Goal: Task Accomplishment & Management: Use online tool/utility

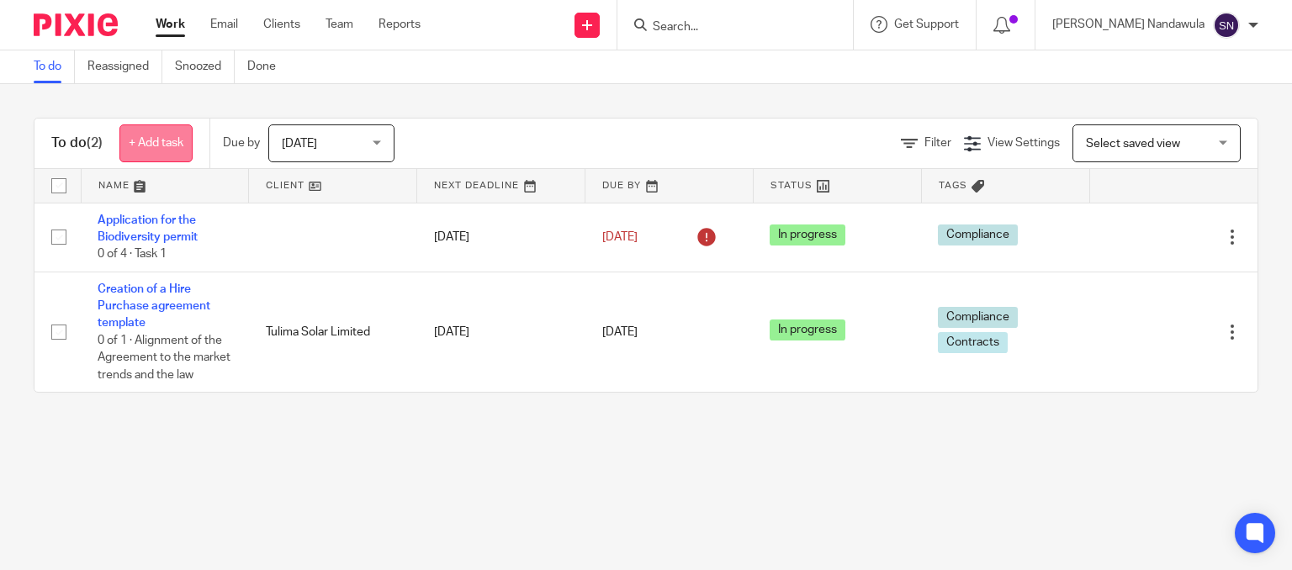
click at [138, 144] on link "+ Add task" at bounding box center [155, 143] width 73 height 38
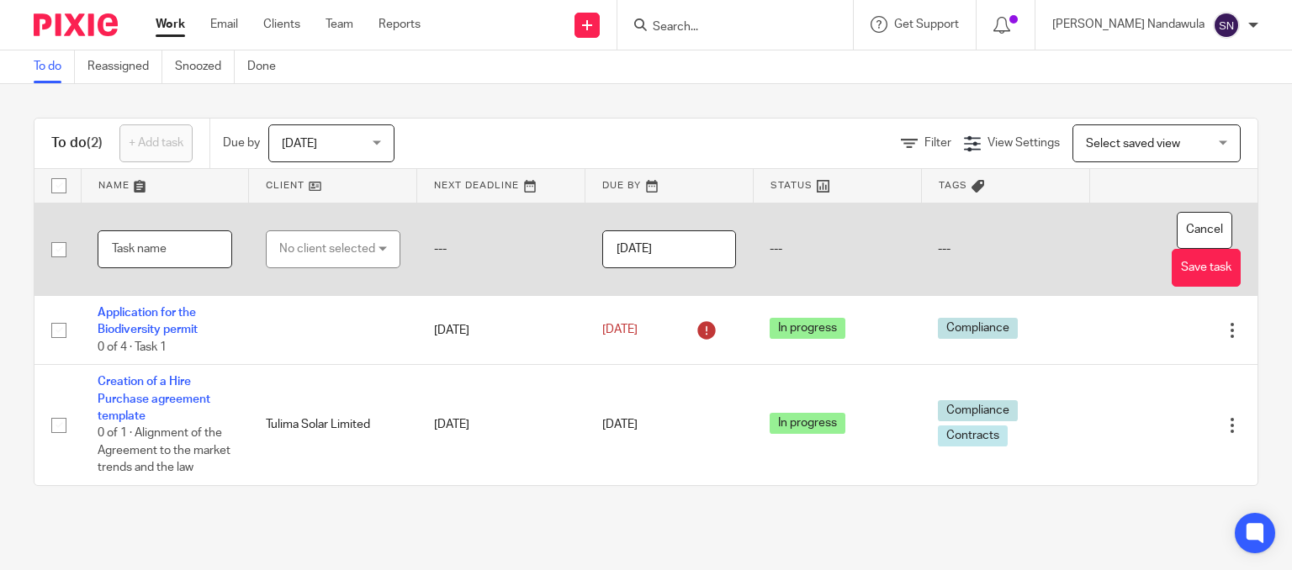
click at [122, 252] on input "text" at bounding box center [165, 249] width 135 height 38
type input "Certification of Tulima registreation documents"
click at [378, 247] on div "No client selected" at bounding box center [333, 249] width 135 height 38
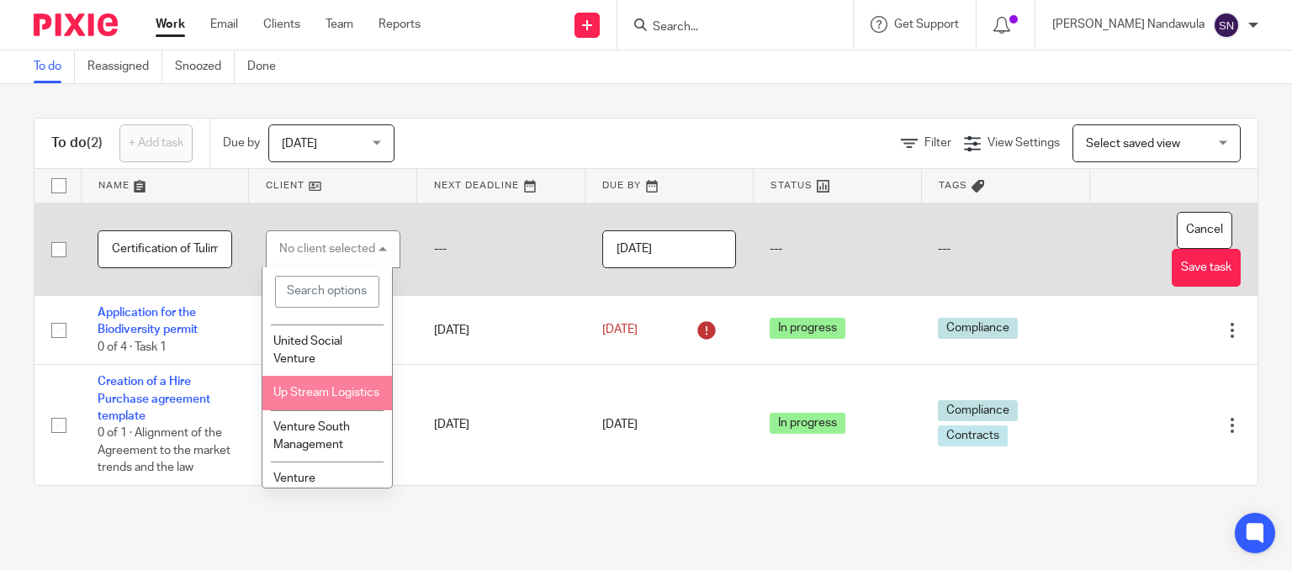
scroll to position [1309, 0]
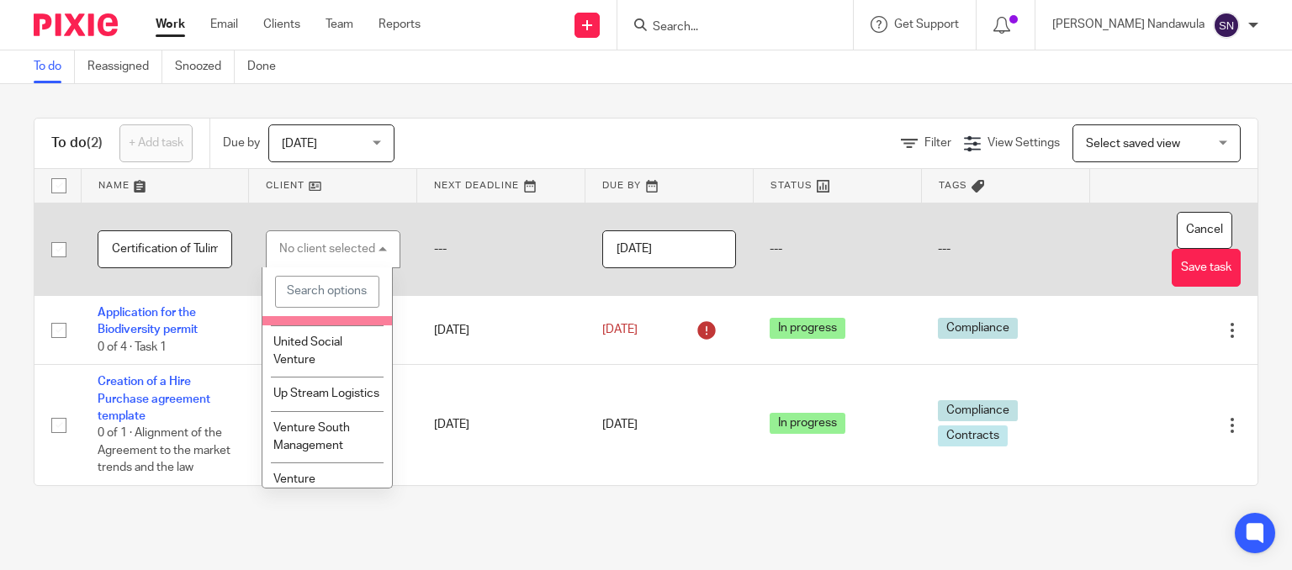
click at [320, 326] on li "Tulima Solar Limited" at bounding box center [327, 308] width 130 height 34
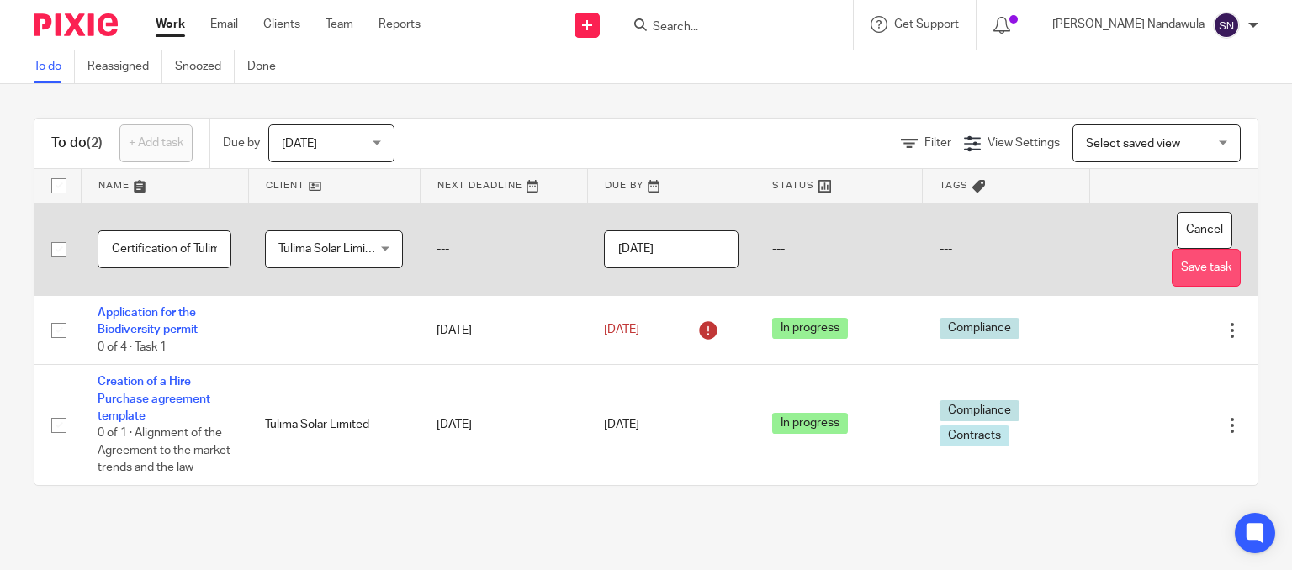
click at [1172, 269] on button "Save task" at bounding box center [1206, 268] width 69 height 38
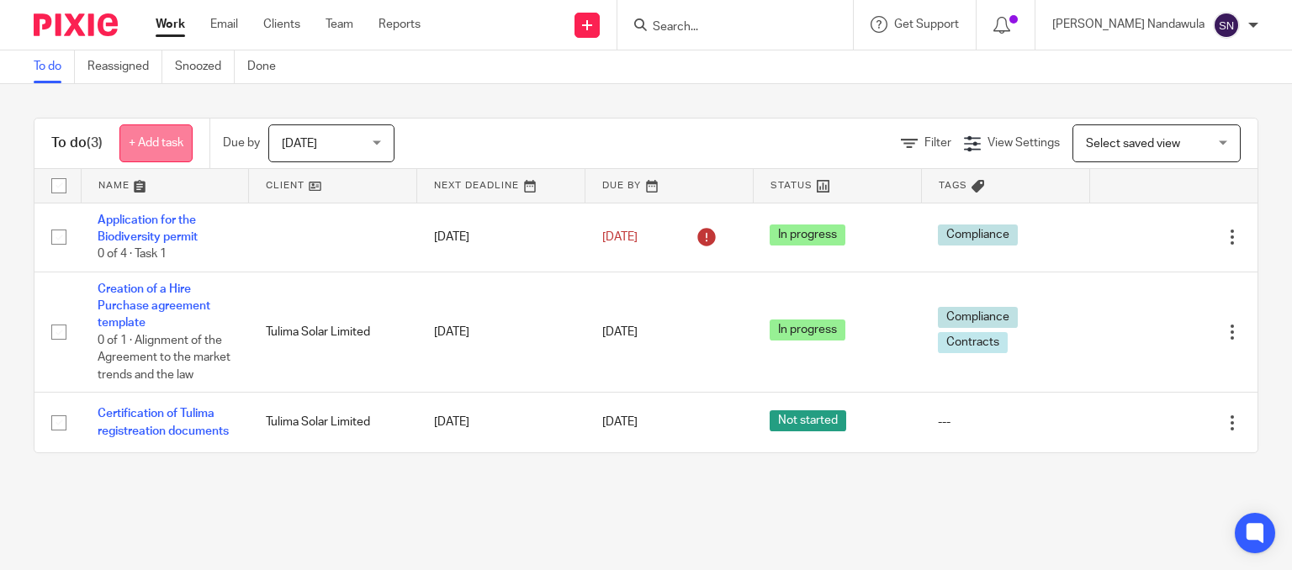
click at [142, 152] on link "+ Add task" at bounding box center [155, 143] width 73 height 38
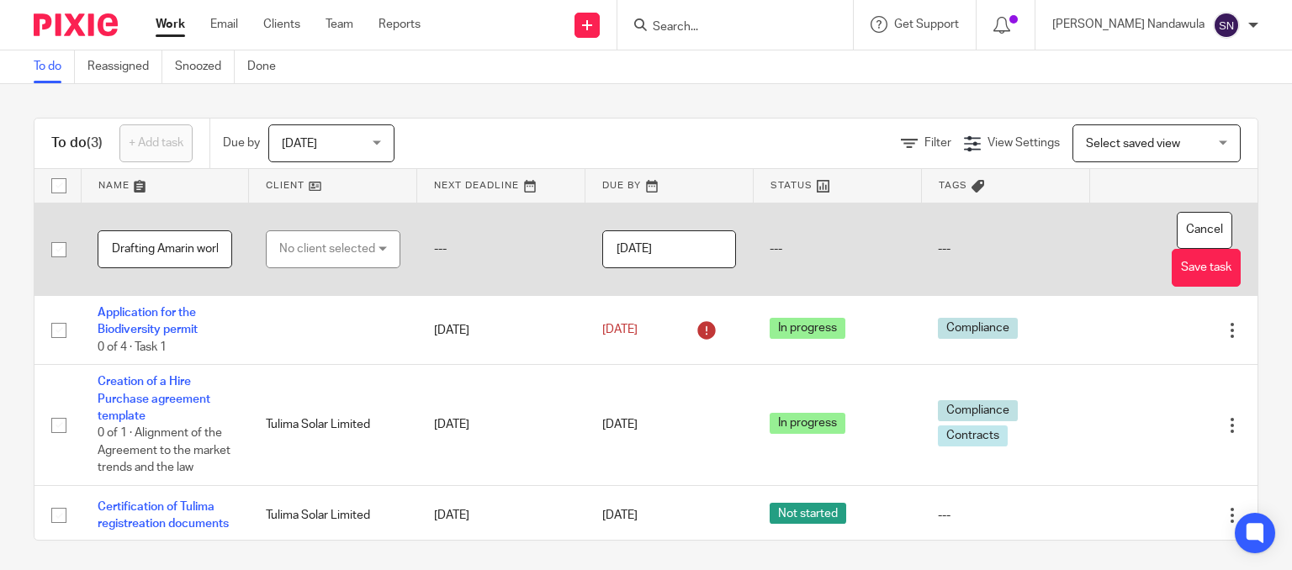
click at [336, 246] on div "No client selected" at bounding box center [327, 248] width 96 height 35
click at [202, 251] on input "Drafting Amarin work policy" at bounding box center [165, 249] width 135 height 38
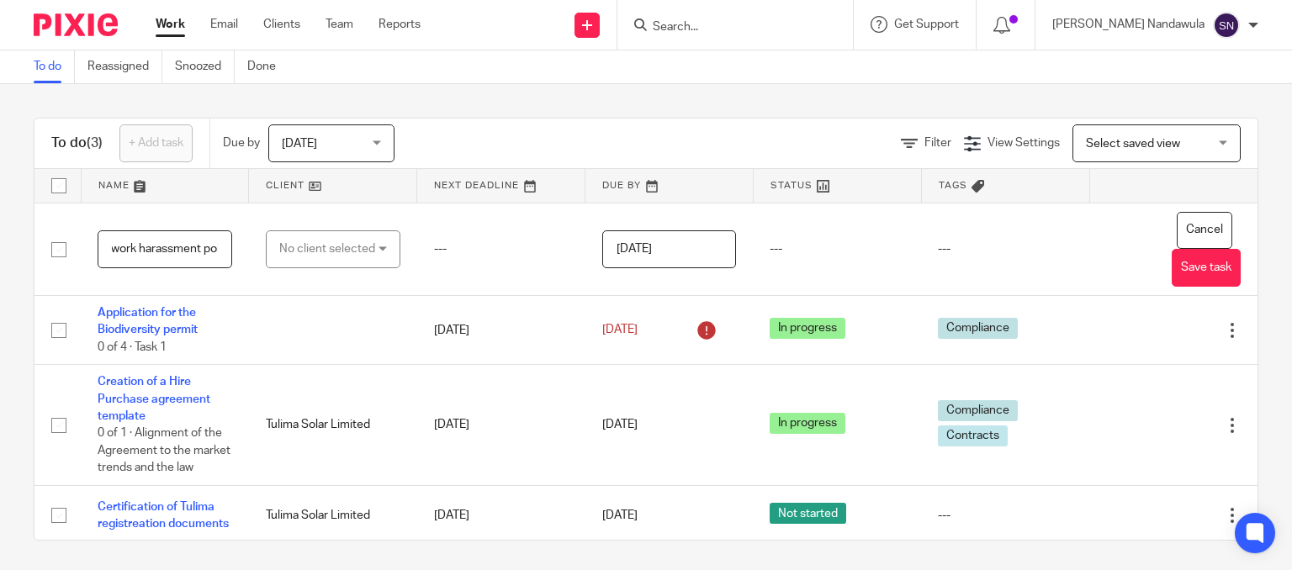
type input "Drafting Amarin work harassment policy"
click at [235, 191] on link at bounding box center [165, 186] width 167 height 34
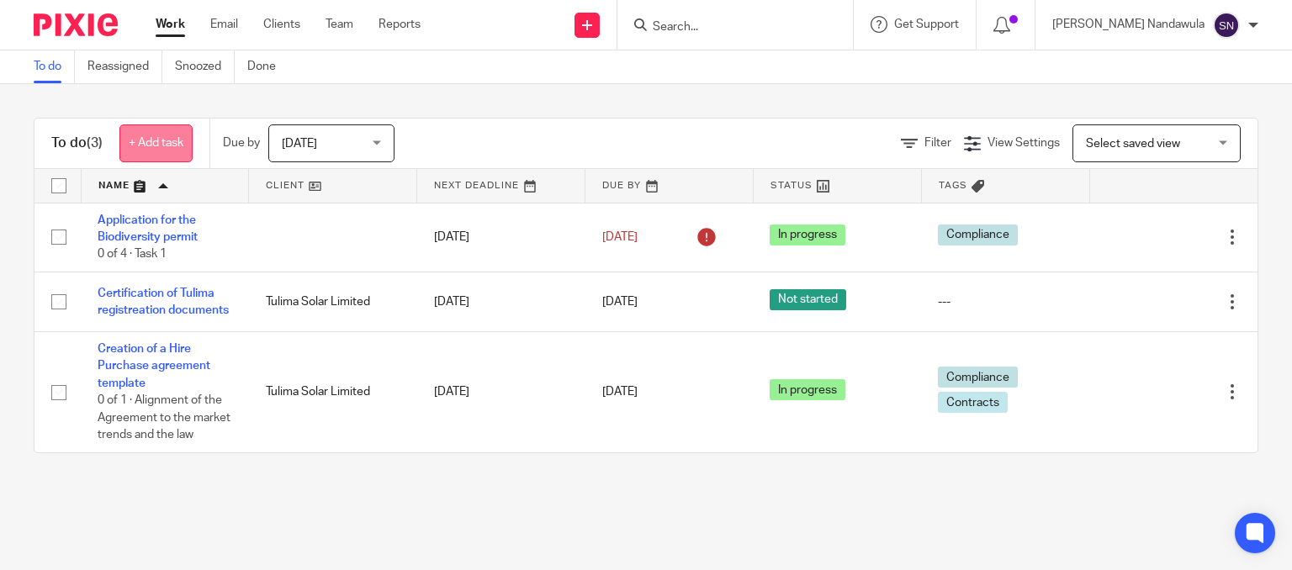
click at [175, 151] on link "+ Add task" at bounding box center [155, 143] width 73 height 38
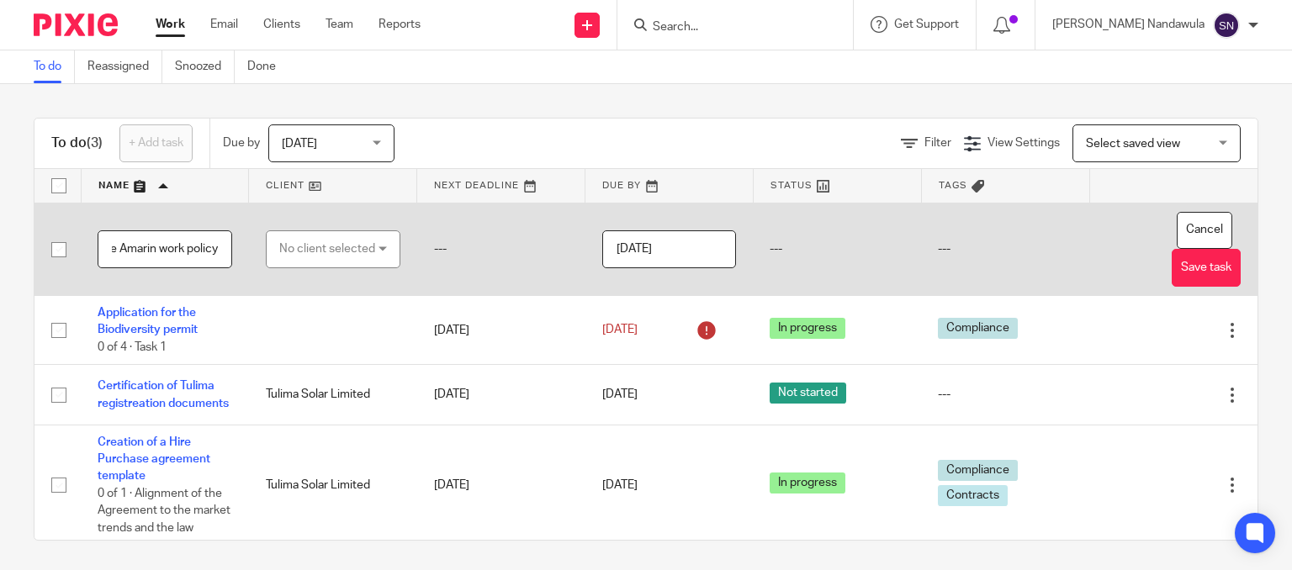
scroll to position [0, 62]
type input "Draft of the Amarin work policy"
click at [370, 249] on div "No client selected" at bounding box center [333, 249] width 135 height 38
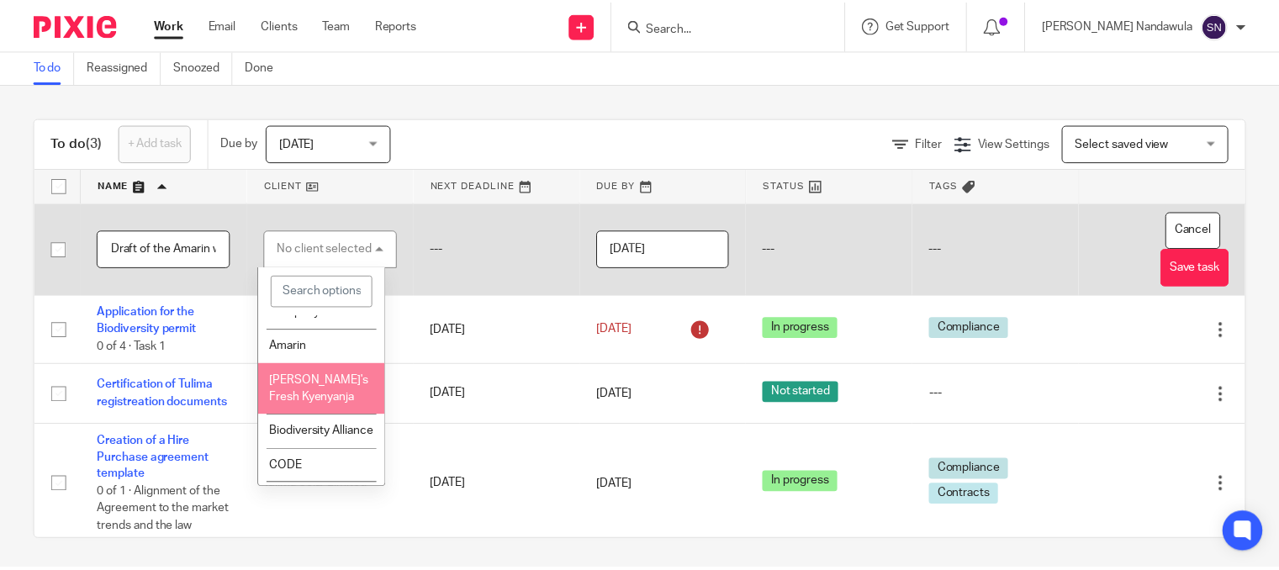
scroll to position [124, 0]
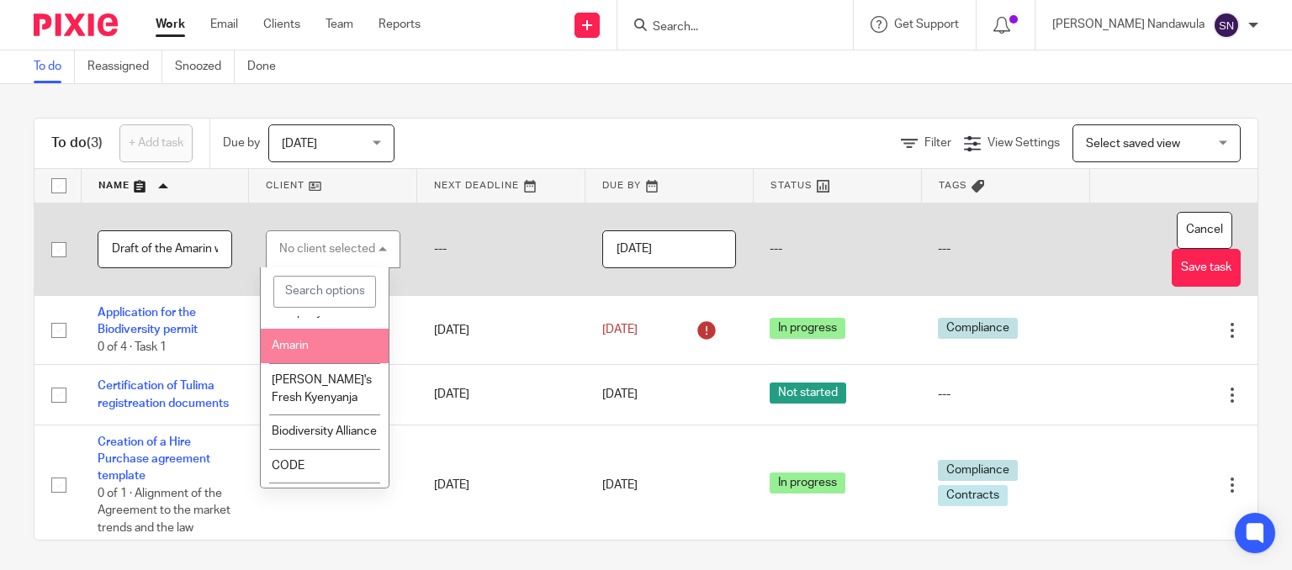
click at [336, 352] on li "Amarin" at bounding box center [324, 346] width 127 height 34
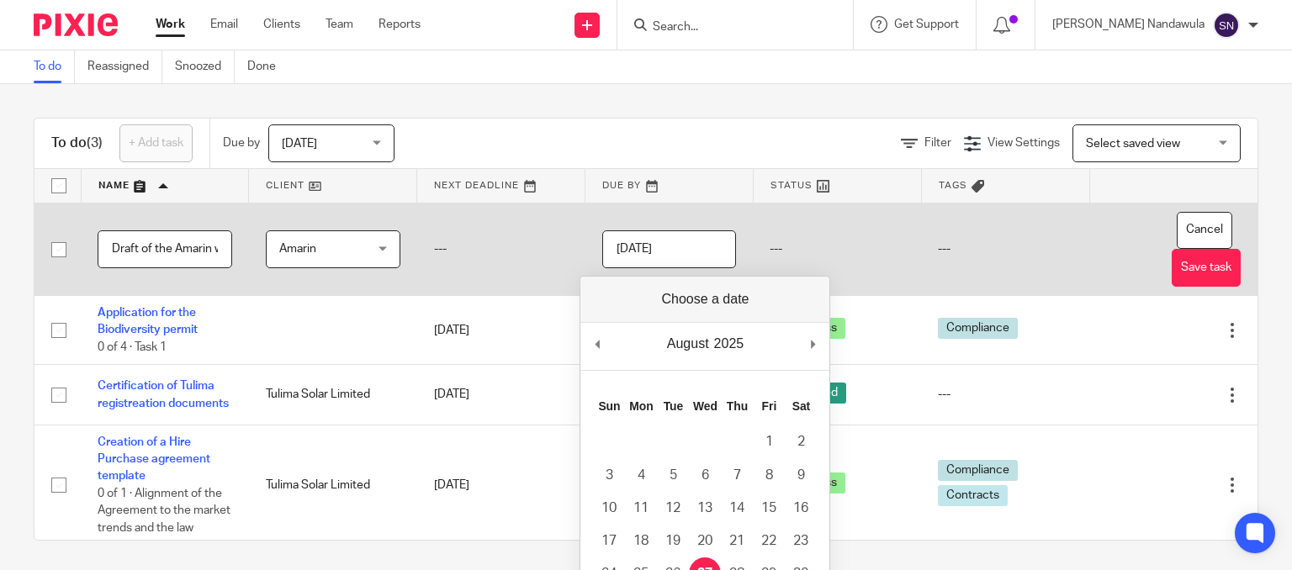
click at [670, 249] on input "[DATE]" at bounding box center [669, 249] width 135 height 38
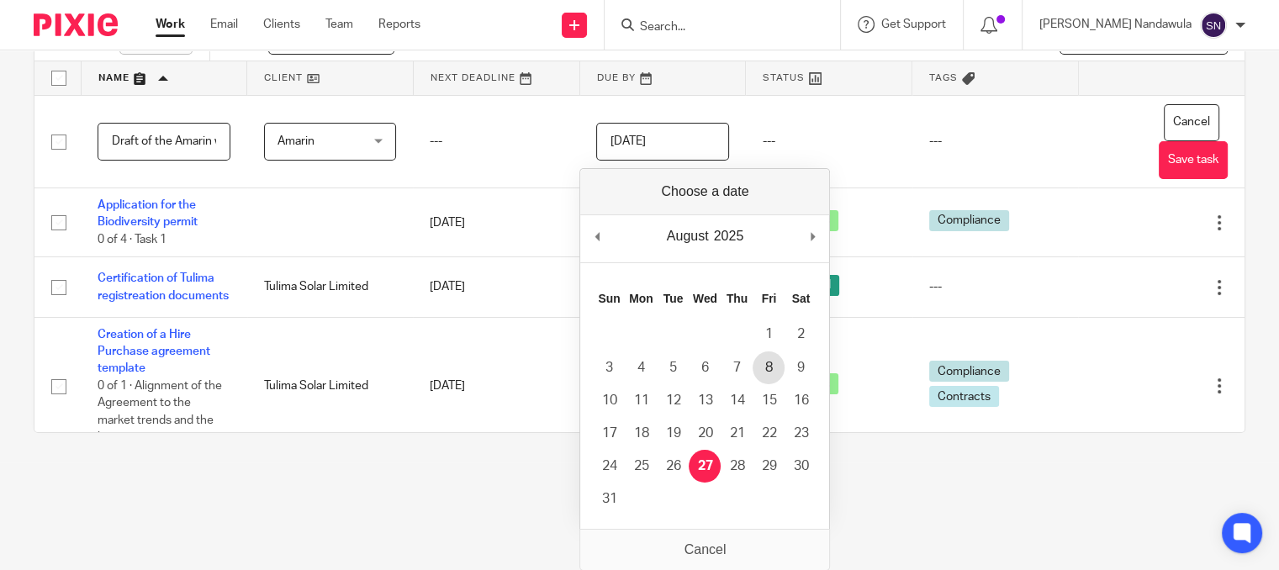
scroll to position [108, 0]
type input "2025-08-29"
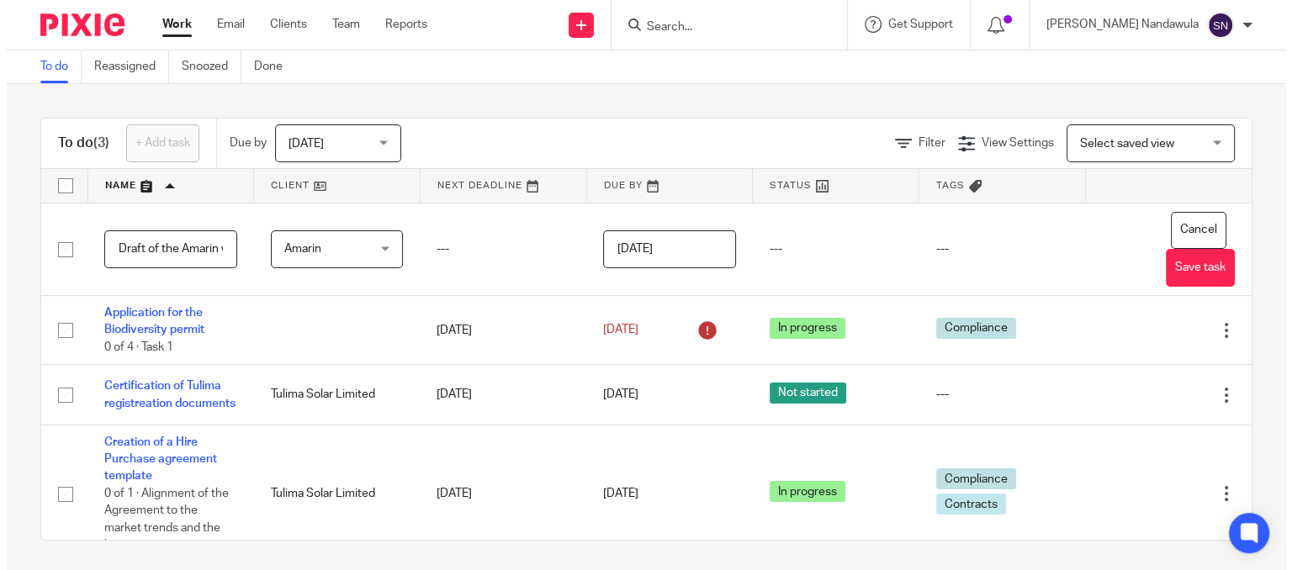
scroll to position [0, 0]
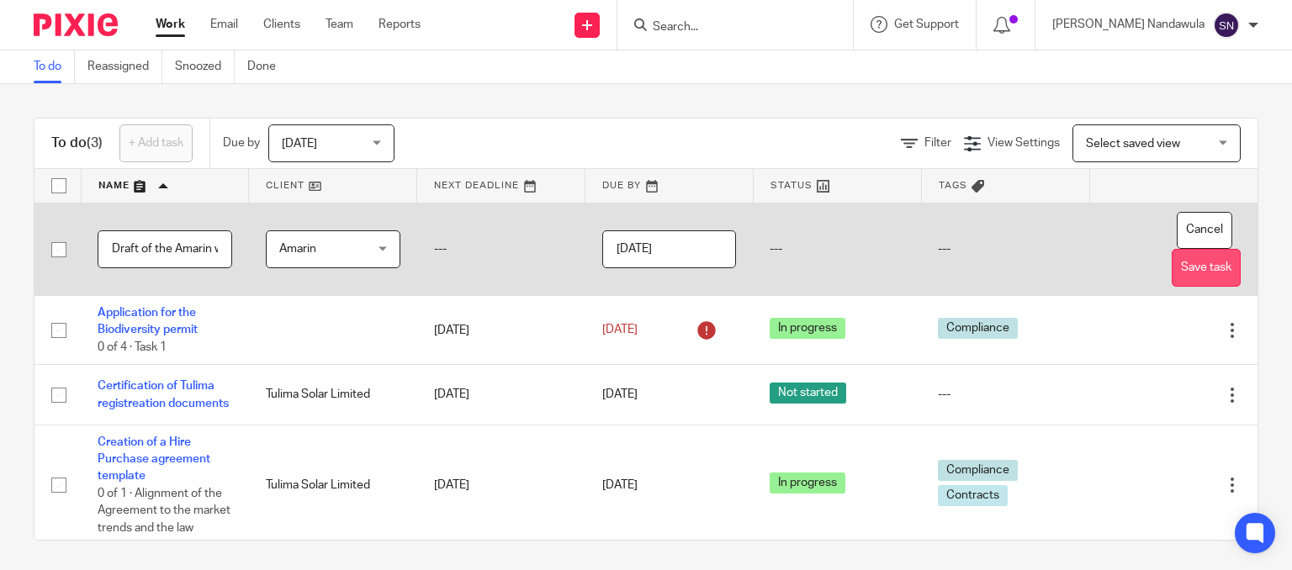
click at [1172, 267] on button "Save task" at bounding box center [1206, 268] width 69 height 38
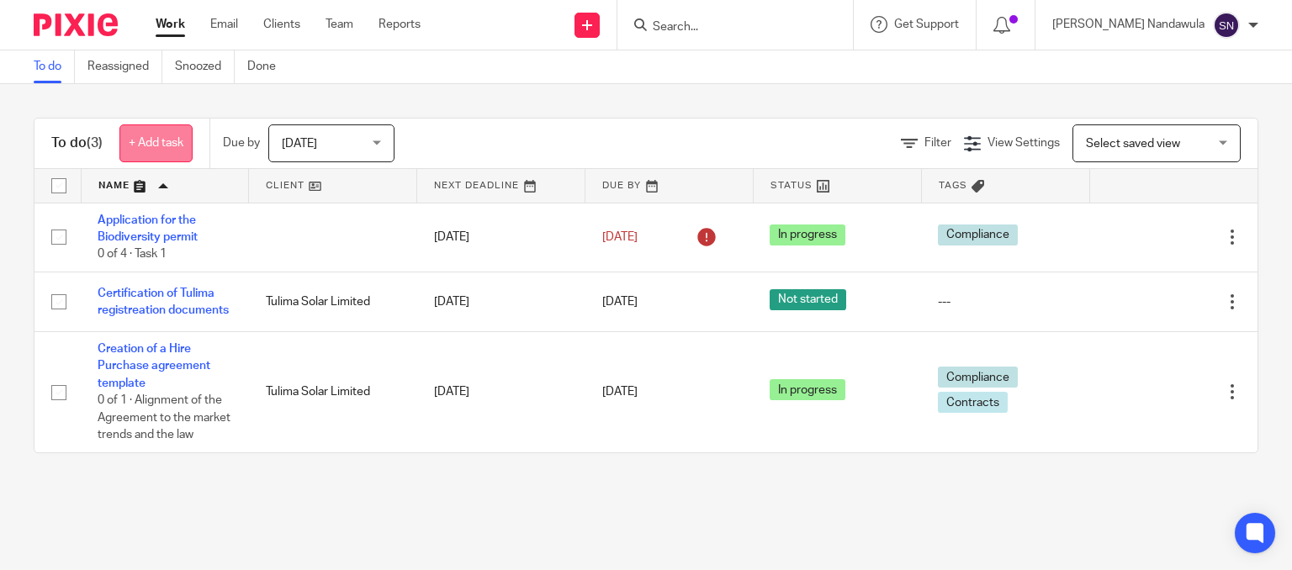
click at [156, 140] on link "+ Add task" at bounding box center [155, 143] width 73 height 38
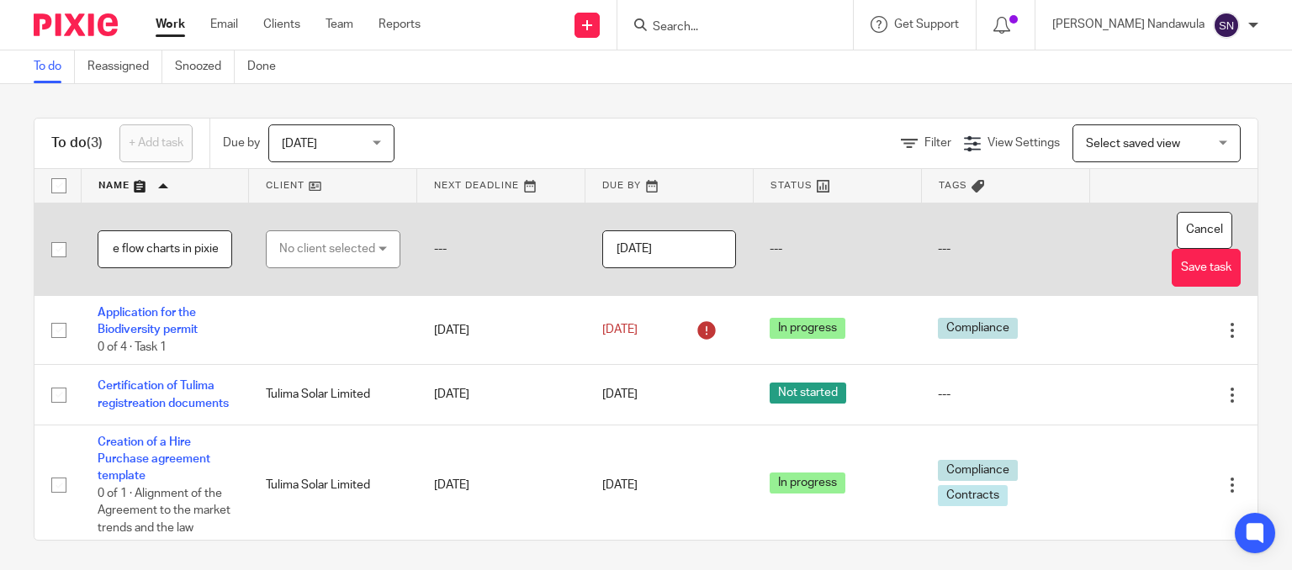
scroll to position [0, 92]
type input "Implementing the flow charts in pixie"
click at [363, 248] on div "No client selected" at bounding box center [327, 248] width 96 height 35
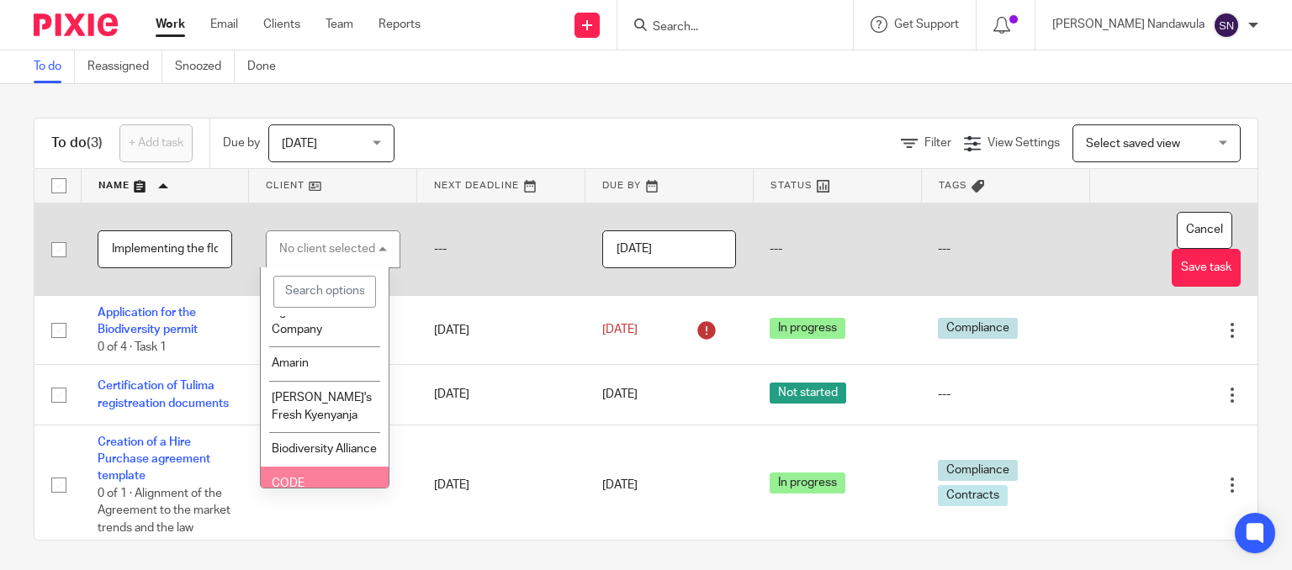
scroll to position [94, 0]
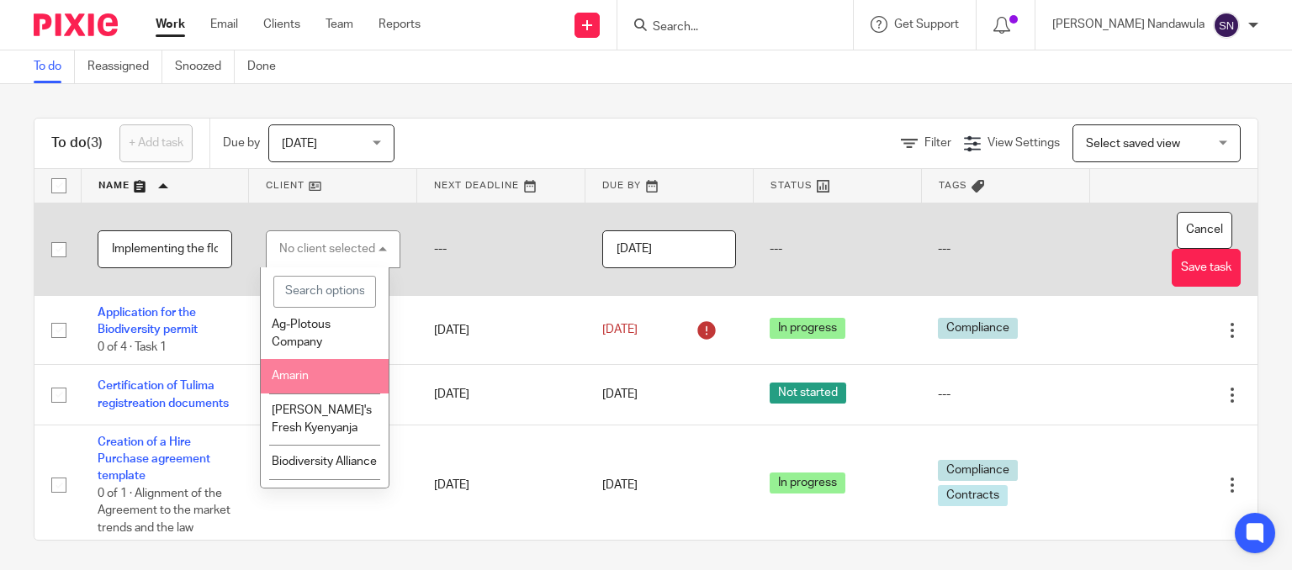
click at [327, 394] on li "Amarin" at bounding box center [324, 376] width 127 height 34
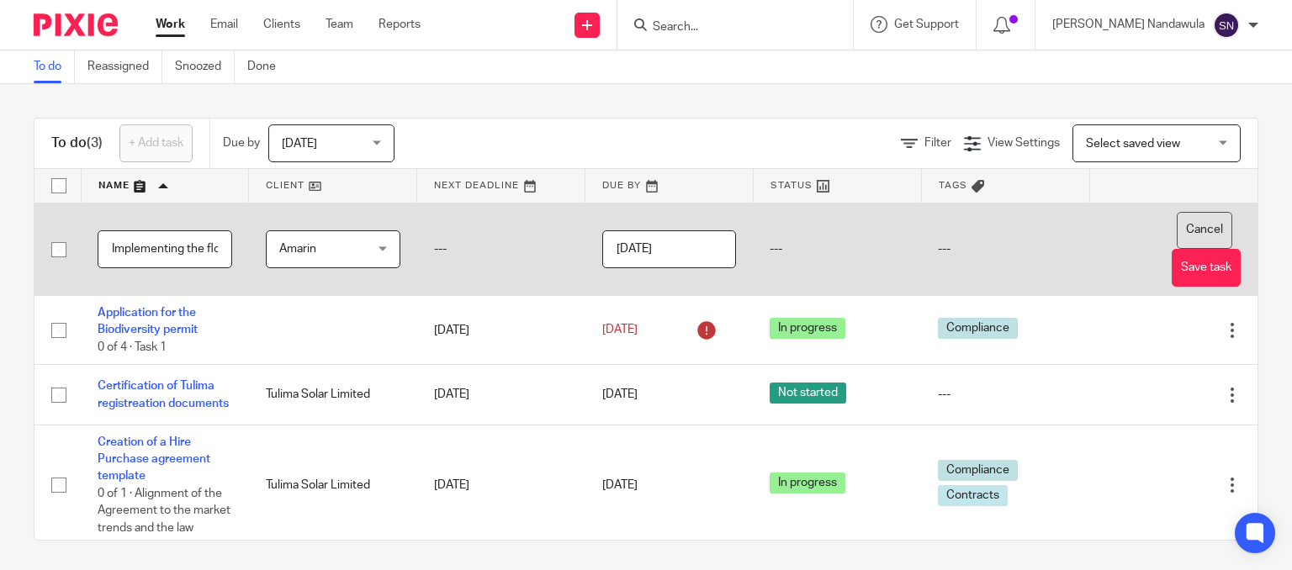
click at [1177, 245] on button "Cancel" at bounding box center [1205, 231] width 56 height 38
